Goal: Task Accomplishment & Management: Manage account settings

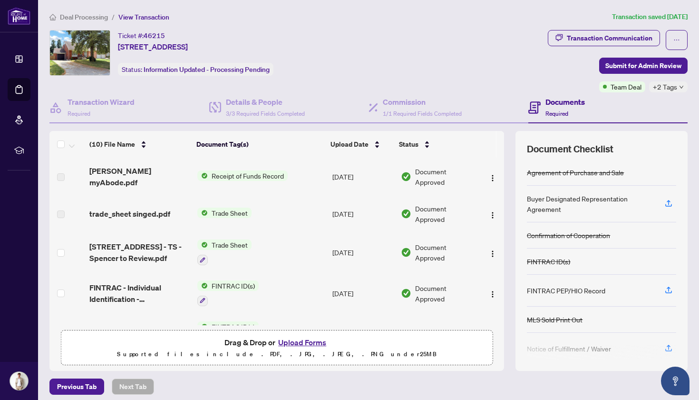
scroll to position [6, 0]
click at [582, 26] on div "Deal Processing / View Transaction Transaction saved 3 days ago Ticket #: 46215…" at bounding box center [369, 202] width 646 height 383
click at [581, 30] on div "Transaction Communication" at bounding box center [610, 37] width 86 height 15
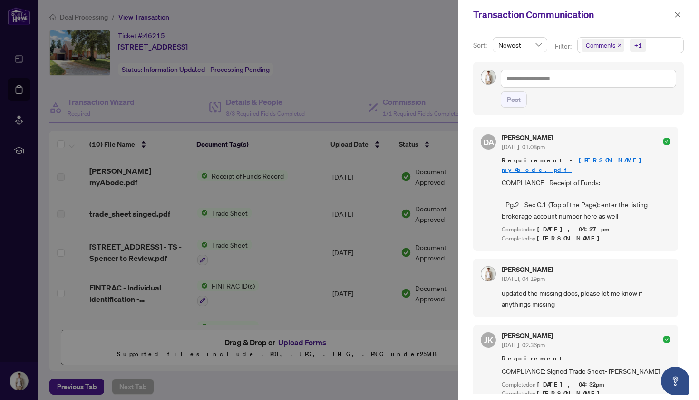
click at [396, 93] on div at bounding box center [349, 200] width 699 height 400
click at [676, 13] on icon "close" at bounding box center [677, 14] width 5 height 5
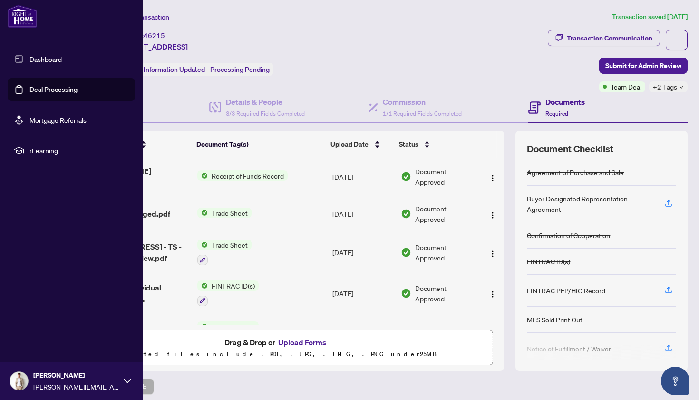
click at [120, 381] on div "Spencer Gibbs spencer.gibbs@outlook.com" at bounding box center [71, 380] width 143 height 38
click at [22, 320] on button "Logout" at bounding box center [71, 324] width 127 height 16
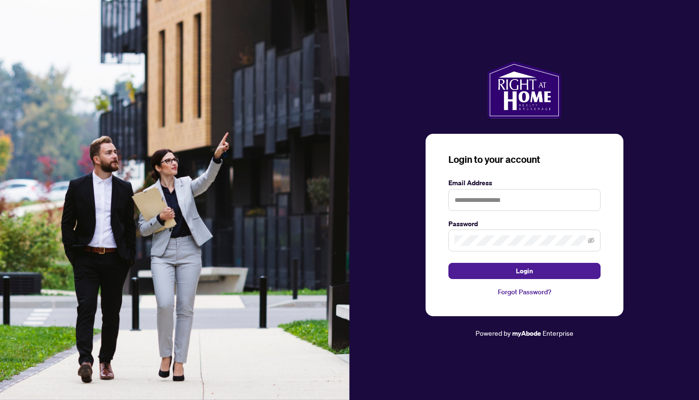
click at [498, 195] on input "text" at bounding box center [525, 200] width 152 height 22
type input "**********"
click at [486, 270] on button "Login" at bounding box center [525, 271] width 152 height 16
click at [544, 202] on input "**********" at bounding box center [525, 200] width 152 height 22
click at [593, 241] on icon "eye-invisible" at bounding box center [591, 240] width 7 height 7
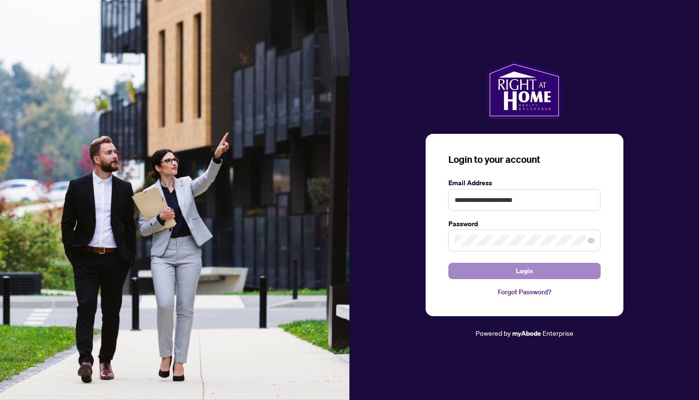
click at [503, 271] on button "Login" at bounding box center [525, 271] width 152 height 16
